Goal: Information Seeking & Learning: Learn about a topic

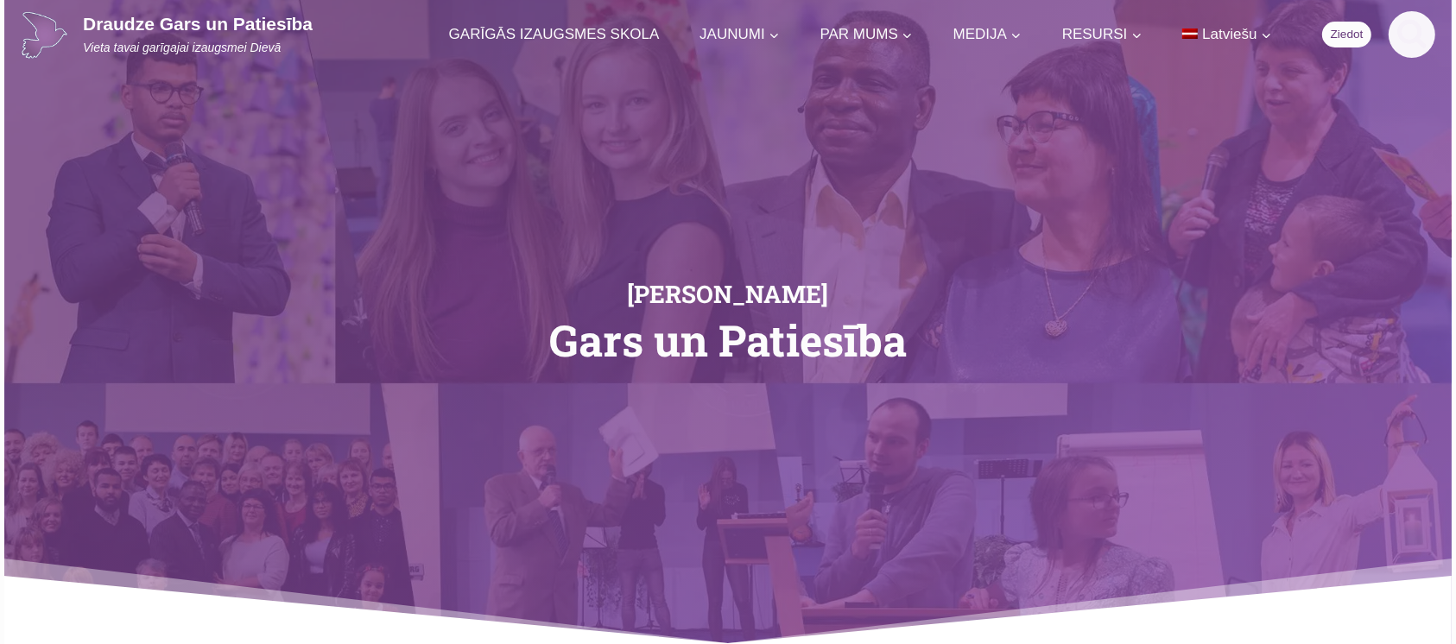
click at [1411, 32] on icon "Search" at bounding box center [1412, 32] width 31 height 31
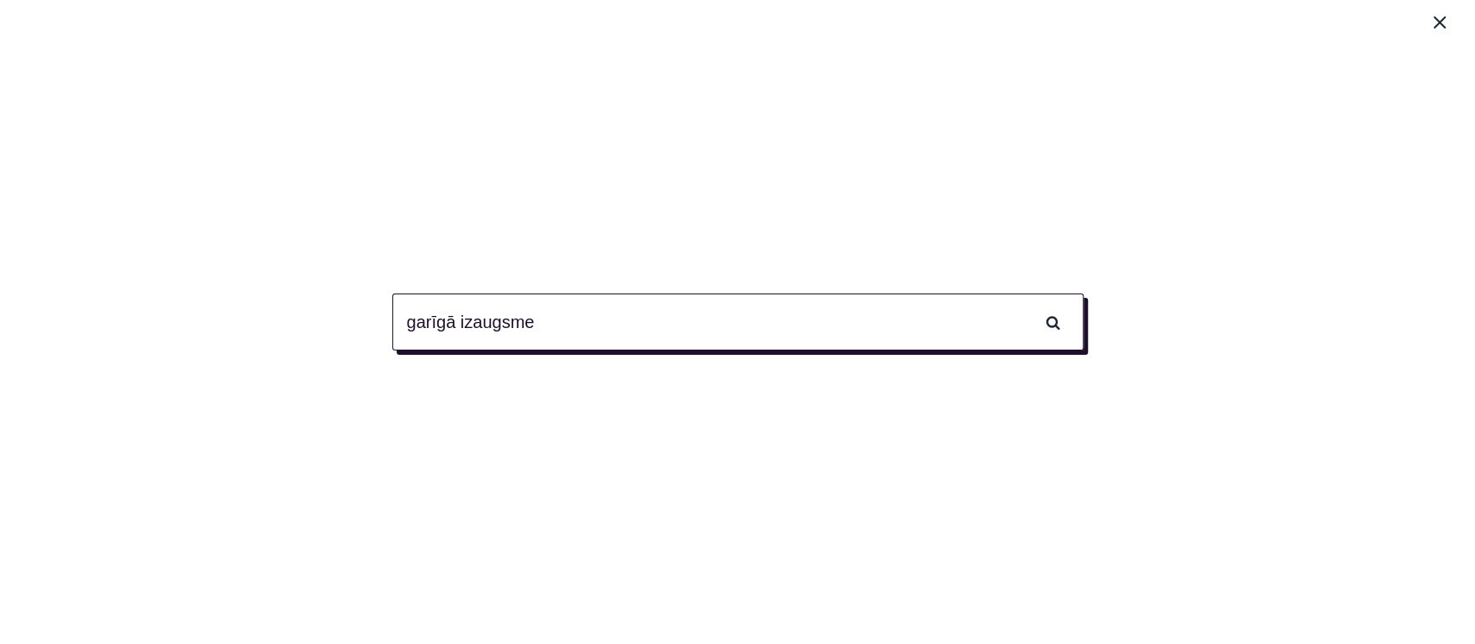
type input "garīgā izaugsme"
click at [1023, 294] on input "Meklēt" at bounding box center [1053, 322] width 60 height 57
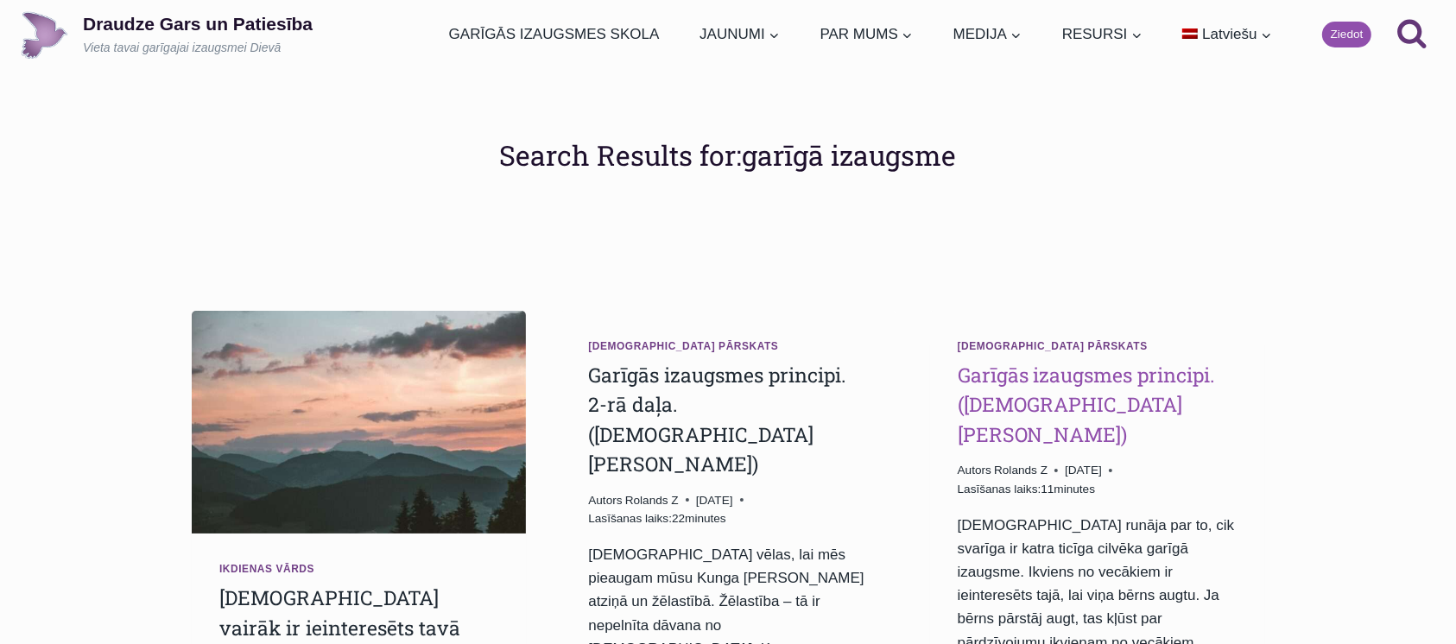
click at [1099, 384] on link "Garīgās izaugsmes principi. (Mācītājs Rufus Adžiboije)" at bounding box center [1087, 405] width 258 height 86
